Goal: Task Accomplishment & Management: Use online tool/utility

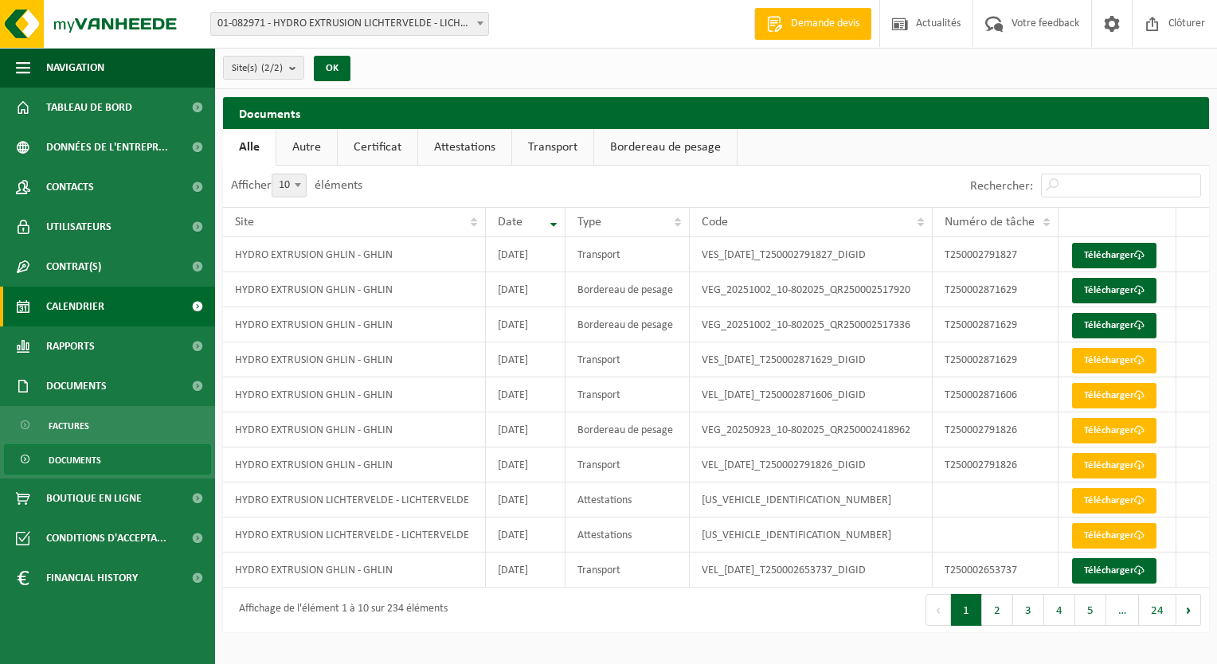
click at [95, 317] on span "Calendrier" at bounding box center [75, 307] width 58 height 40
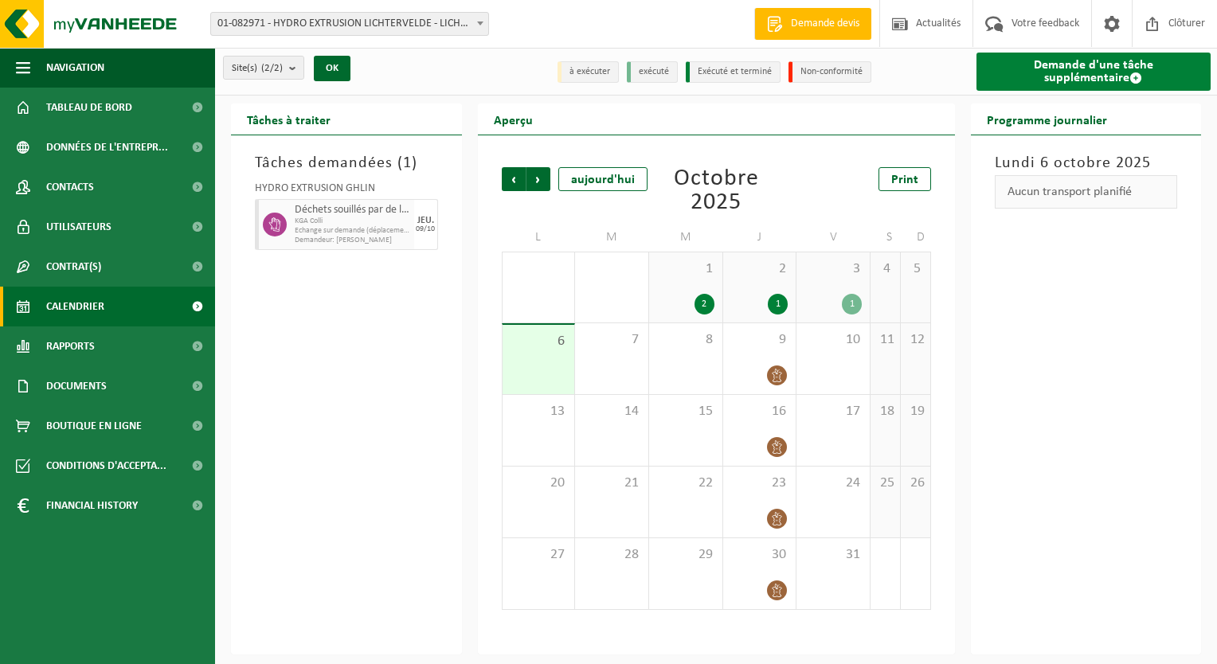
click at [1019, 76] on link "Demande d'une tâche supplémentaire" at bounding box center [1094, 72] width 235 height 38
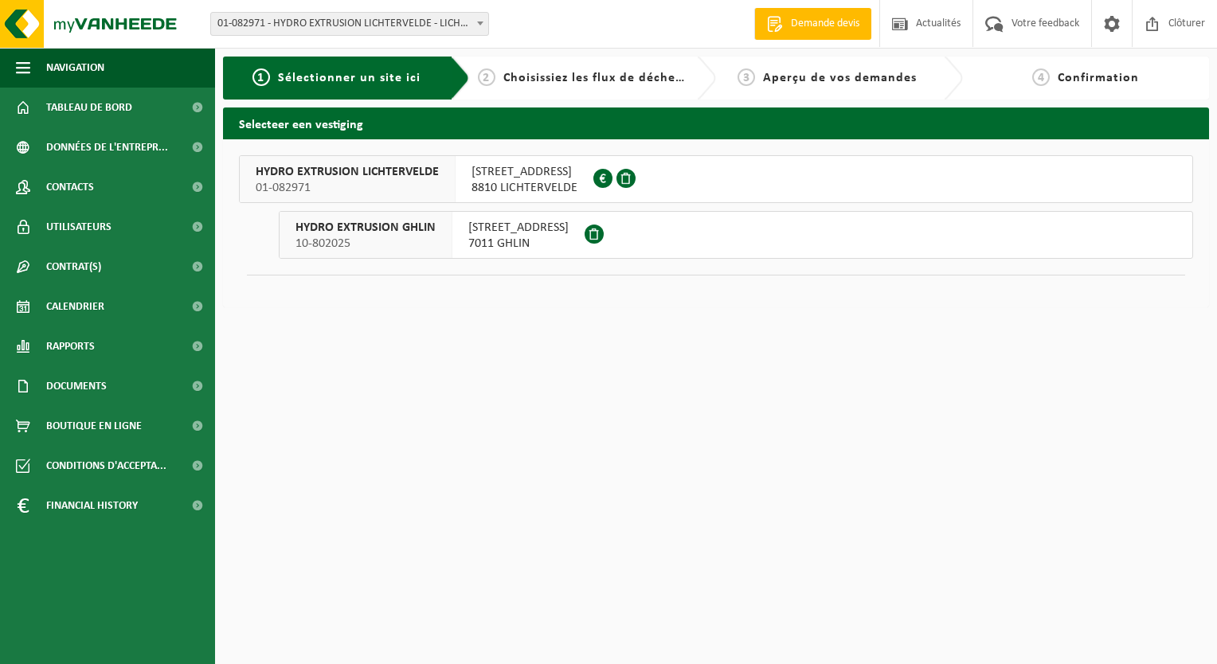
click at [661, 235] on button "HYDRO EXTRUSION GHLIN 10-802025 [STREET_ADDRESS]" at bounding box center [736, 235] width 915 height 48
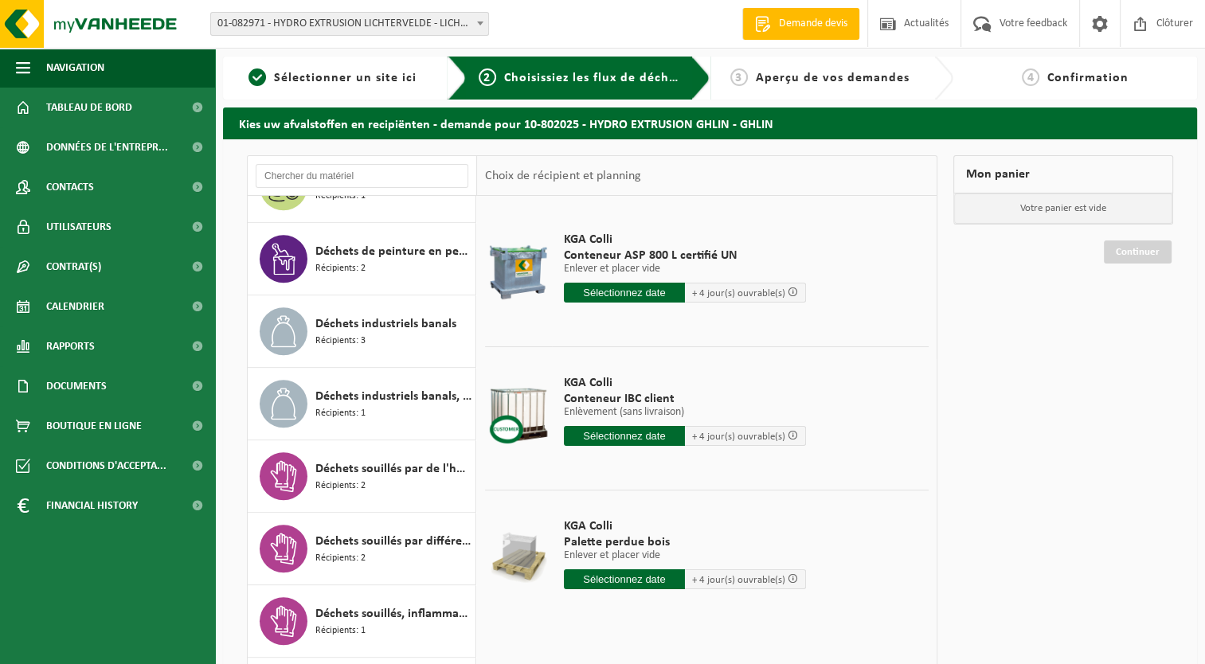
scroll to position [1593, 0]
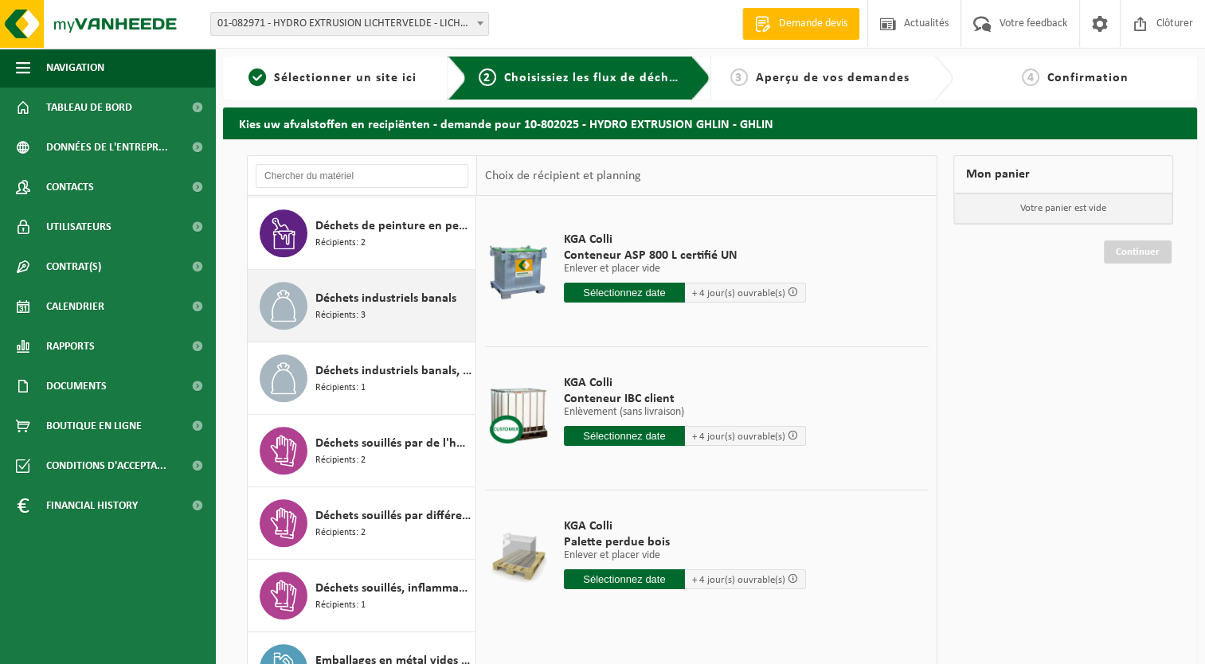
click at [373, 311] on div "Déchets industriels banals Récipients: 3" at bounding box center [393, 306] width 156 height 48
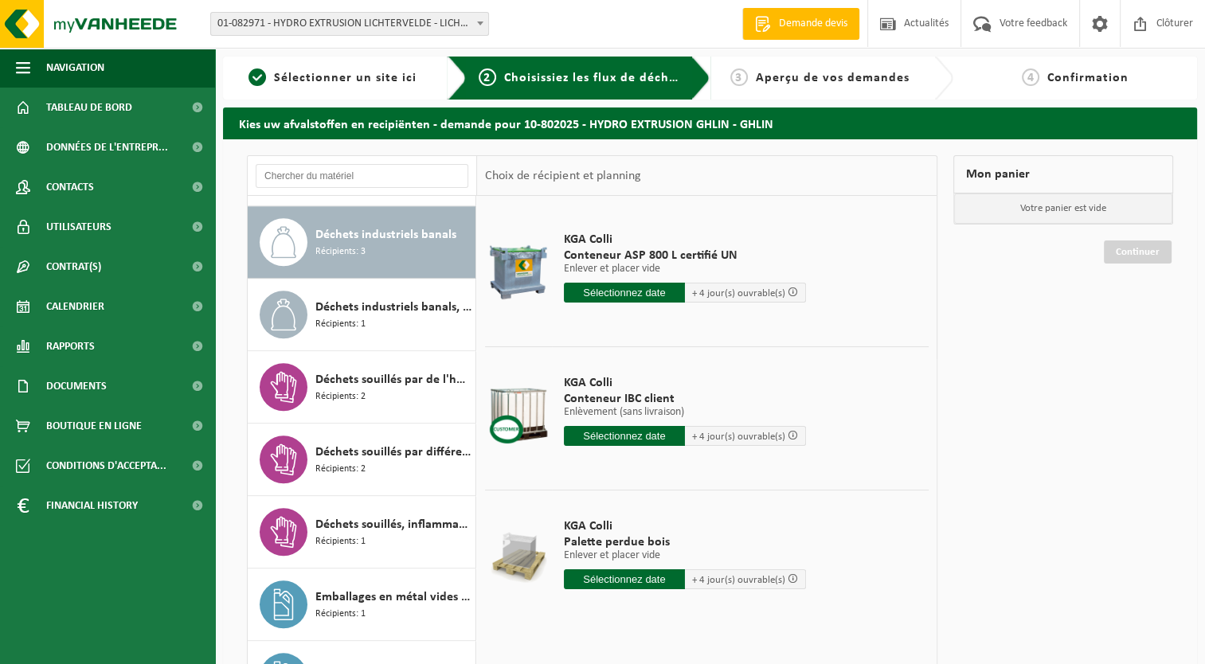
scroll to position [1663, 0]
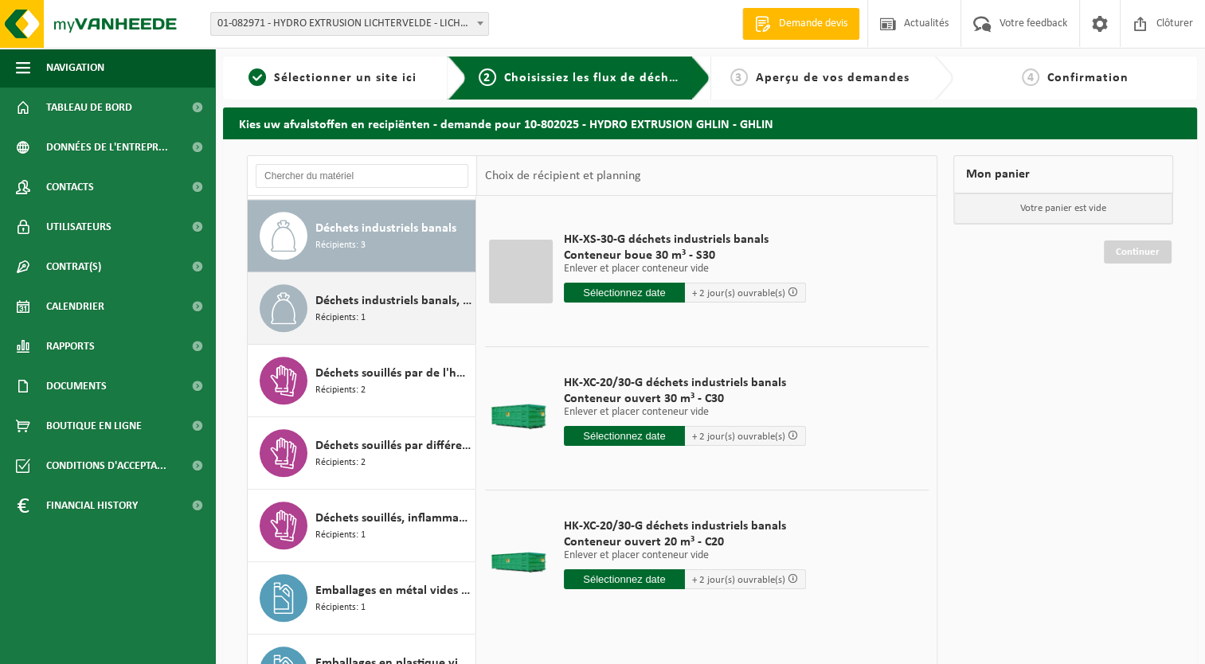
click at [319, 314] on span "Récipients: 1" at bounding box center [340, 318] width 50 height 15
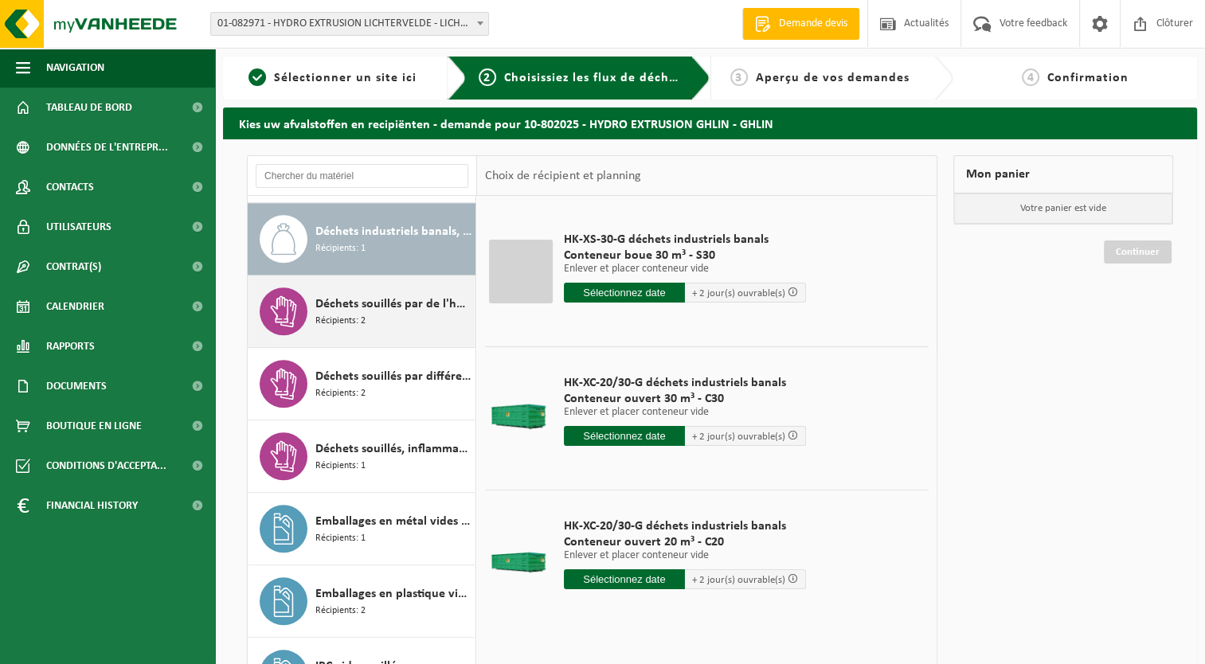
scroll to position [1736, 0]
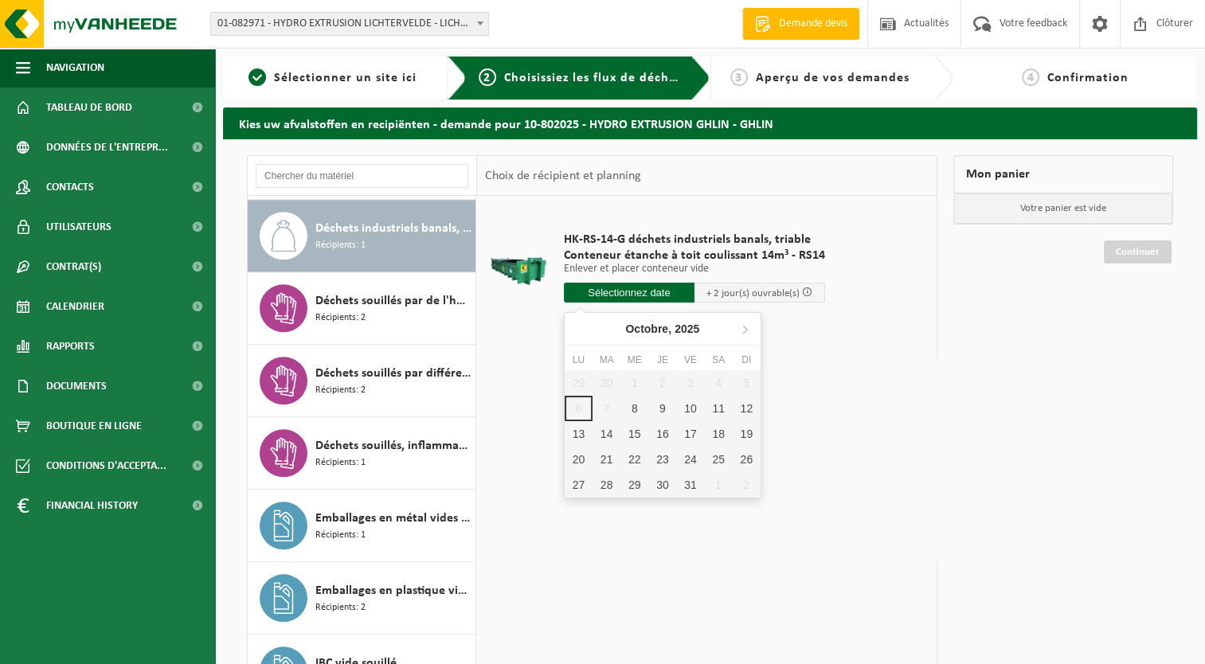
click at [646, 293] on input "text" at bounding box center [629, 293] width 131 height 20
click at [638, 405] on div "8" at bounding box center [635, 408] width 28 height 25
type input "à partir de [DATE]"
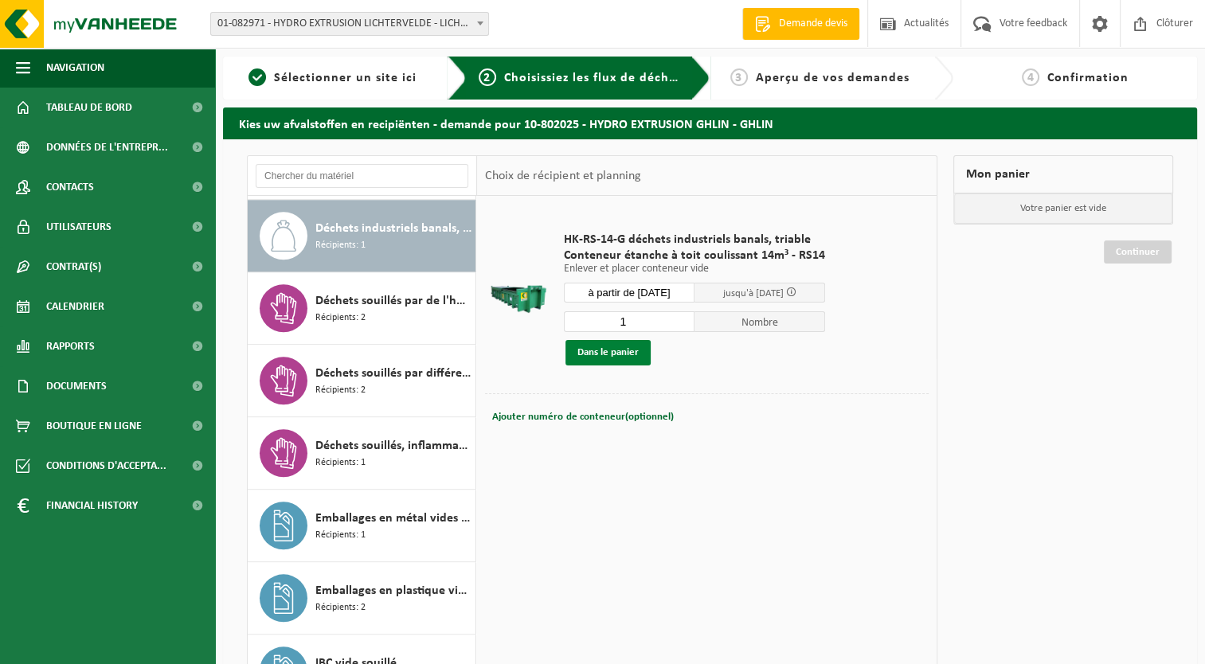
click at [621, 352] on button "Dans le panier" at bounding box center [608, 352] width 85 height 25
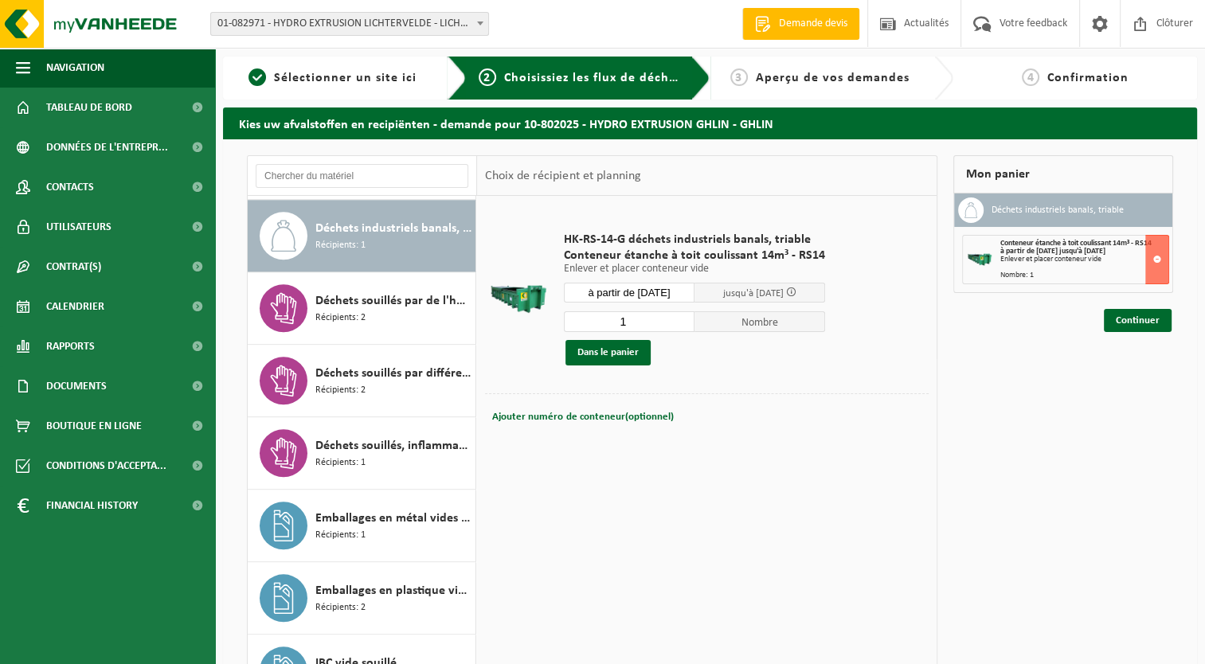
click at [1103, 330] on div "Continuer" at bounding box center [1138, 320] width 71 height 23
click at [1122, 319] on link "Continuer" at bounding box center [1138, 320] width 68 height 23
